Goal: Transaction & Acquisition: Purchase product/service

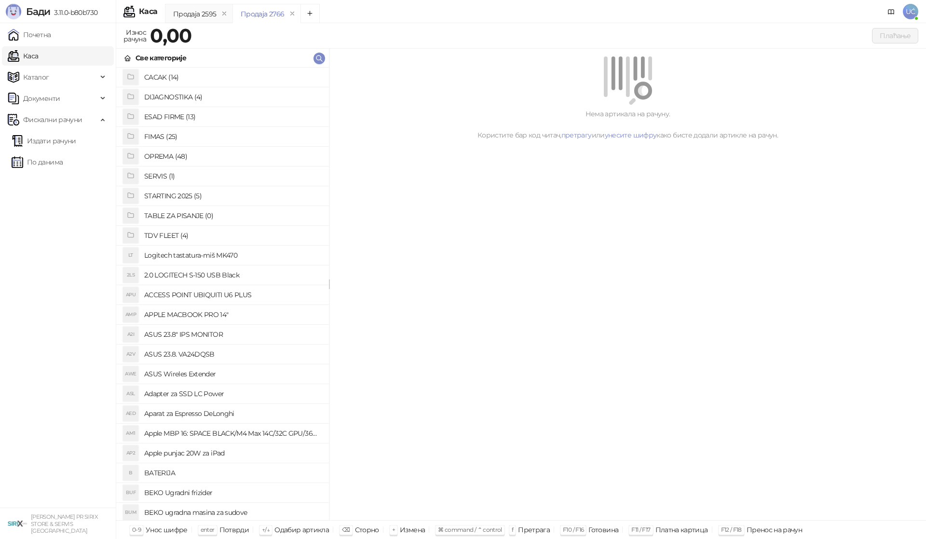
click at [180, 152] on h4 "OPREMA (48)" at bounding box center [232, 156] width 177 height 15
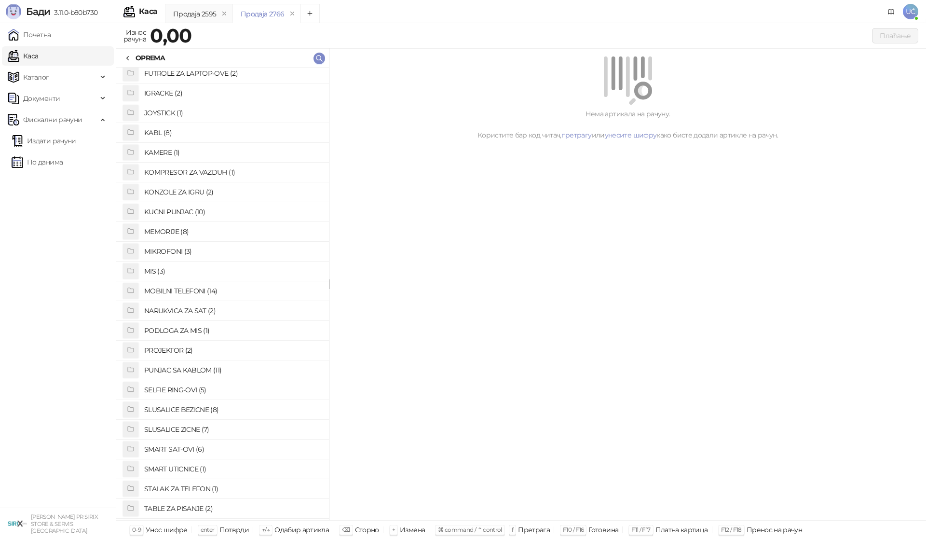
scroll to position [338, 0]
click at [175, 272] on h4 "PUNJAC SA KABLOM (11)" at bounding box center [232, 273] width 177 height 15
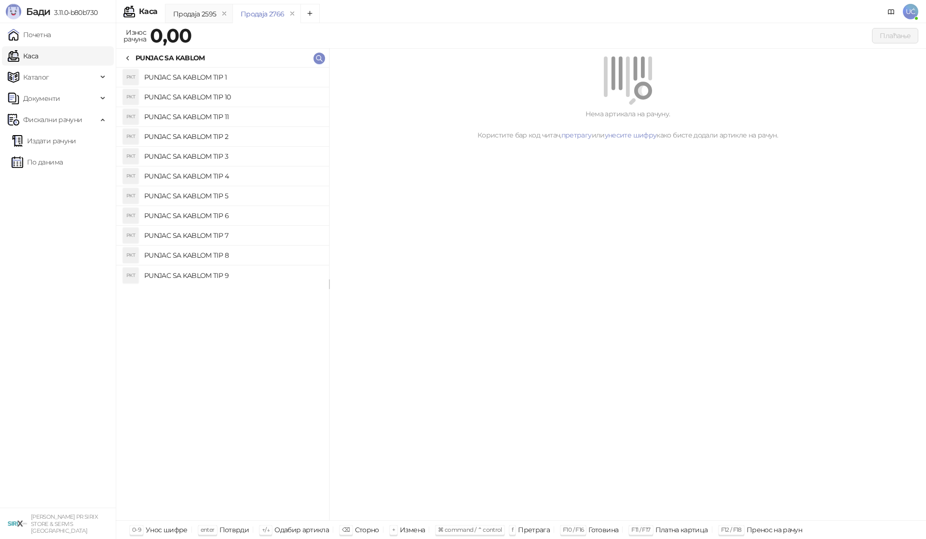
click at [213, 71] on h4 "PUNJAC SA KABLOM TIP 1" at bounding box center [232, 76] width 177 height 15
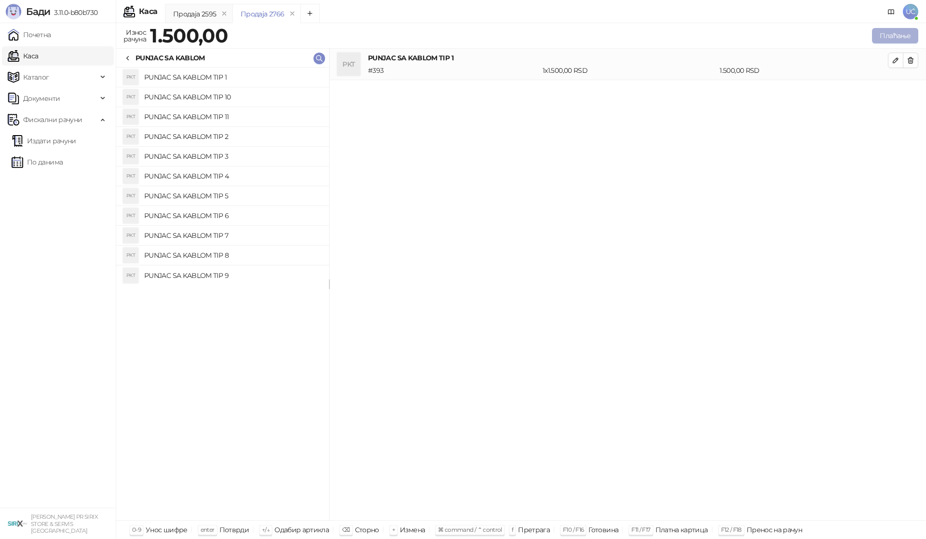
click at [904, 29] on button "Плаћање" at bounding box center [895, 35] width 46 height 15
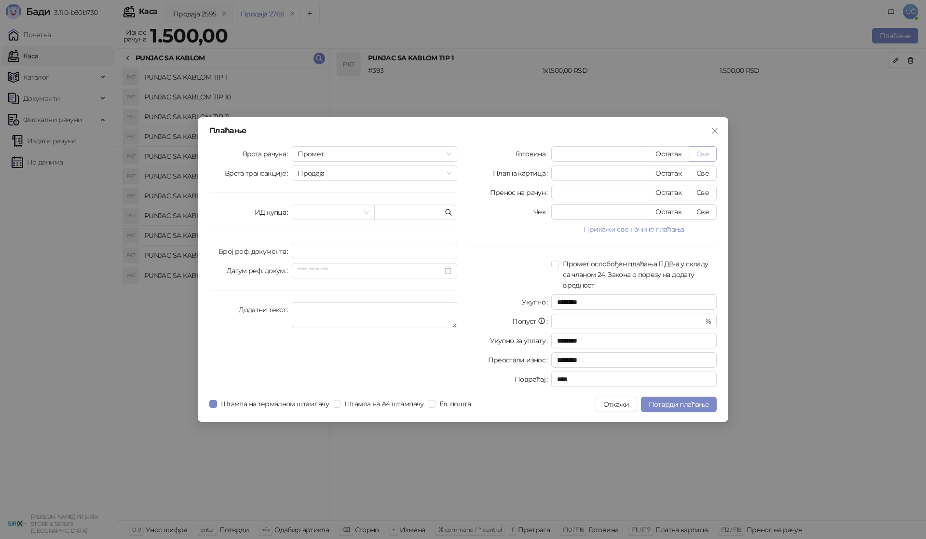
click at [698, 156] on button "Све" at bounding box center [703, 153] width 28 height 15
type input "****"
click at [654, 402] on span "Потврди плаћање" at bounding box center [679, 404] width 60 height 9
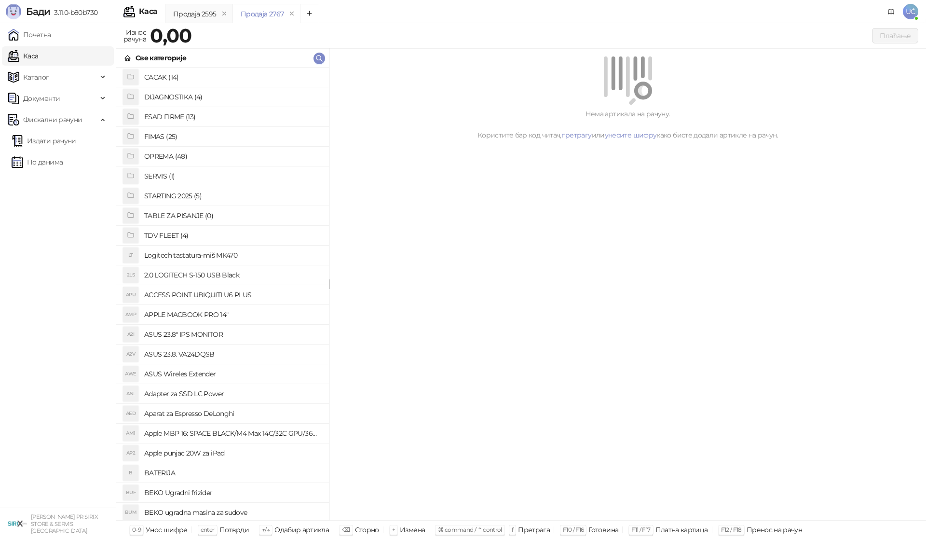
click at [168, 155] on h4 "OPREMA (48)" at bounding box center [232, 156] width 177 height 15
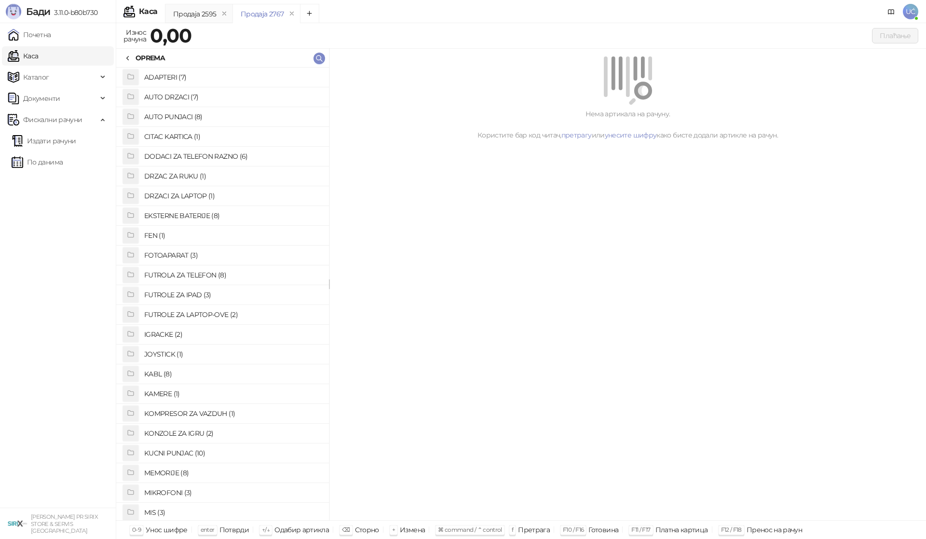
click at [181, 277] on h4 "FUTROLA ZA TELEFON (8)" at bounding box center [232, 274] width 177 height 15
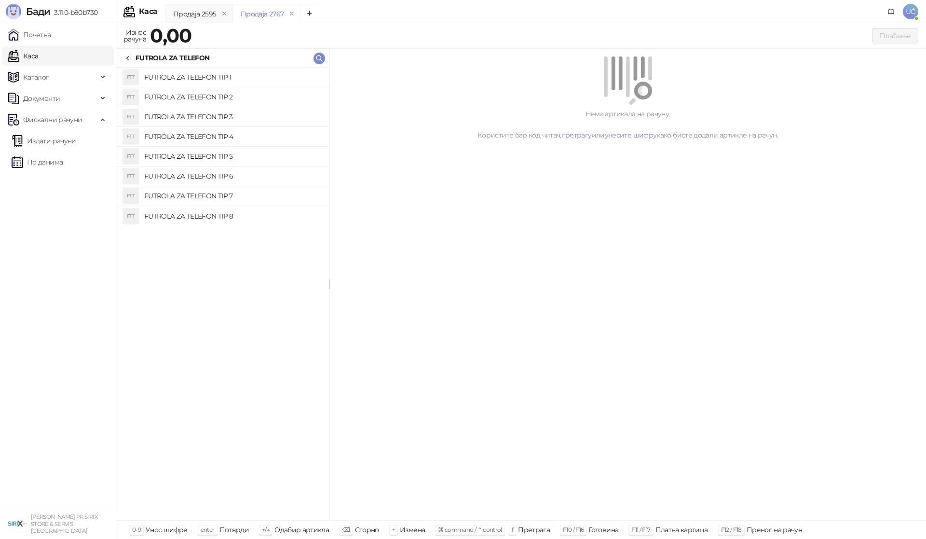
click at [220, 99] on h4 "FUTROLA ZA TELEFON TIP 2" at bounding box center [232, 96] width 177 height 15
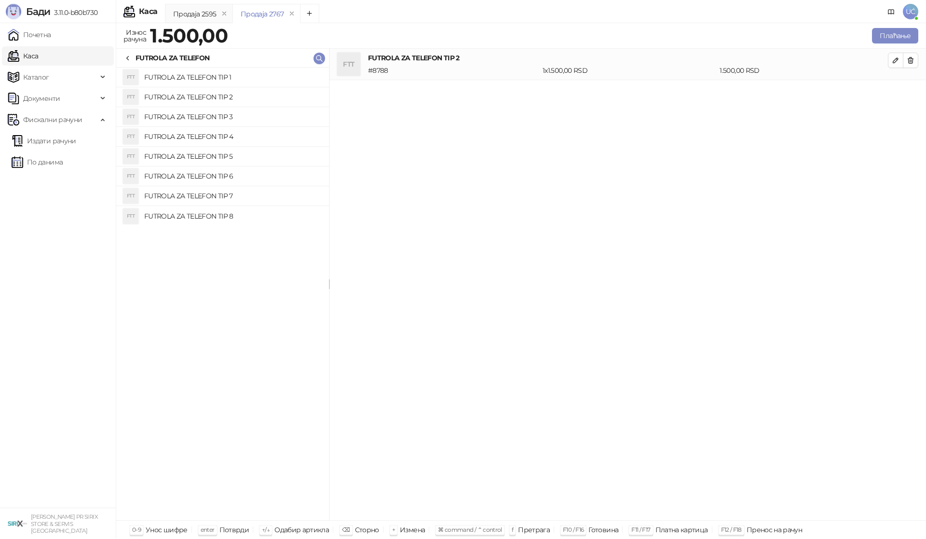
click at [911, 26] on div "Плаћање" at bounding box center [575, 35] width 691 height 19
click at [913, 33] on button "Плаћање" at bounding box center [895, 35] width 46 height 15
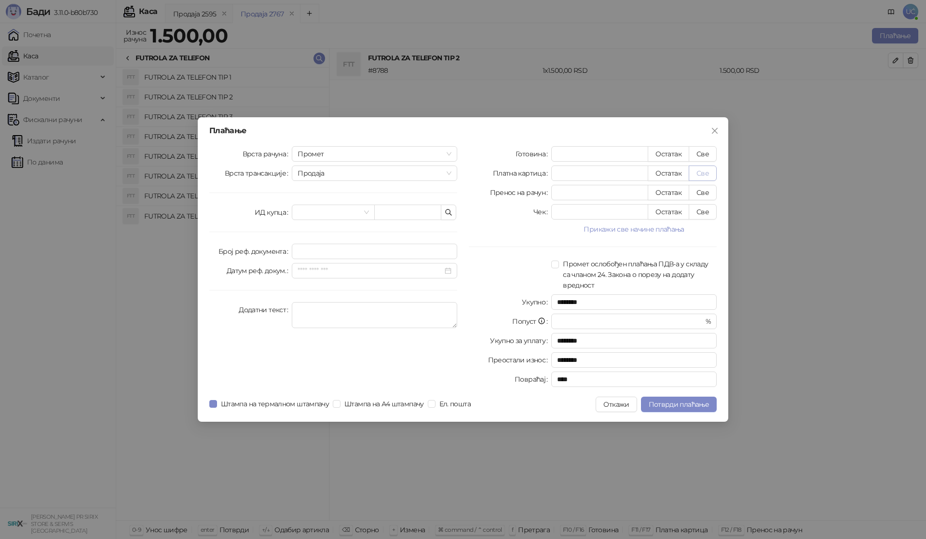
click at [705, 167] on button "Све" at bounding box center [703, 172] width 28 height 15
type input "****"
click at [682, 407] on span "Потврди плаћање" at bounding box center [679, 404] width 60 height 9
